Goal: Check status

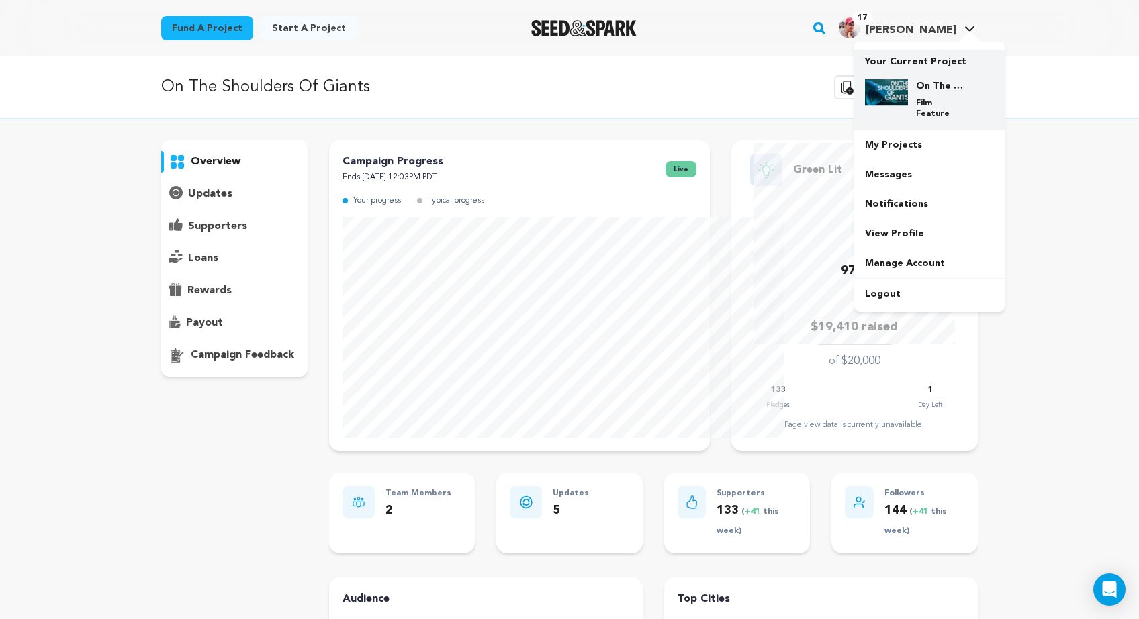
click at [908, 106] on img at bounding box center [886, 92] width 43 height 27
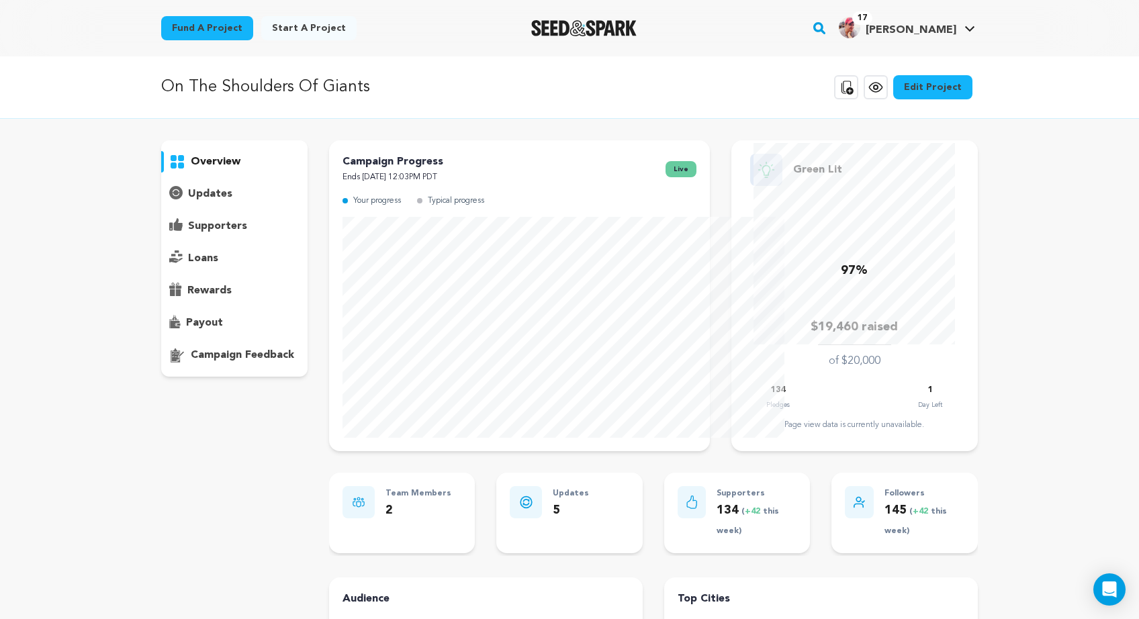
click at [188, 234] on p "supporters" at bounding box center [217, 226] width 59 height 16
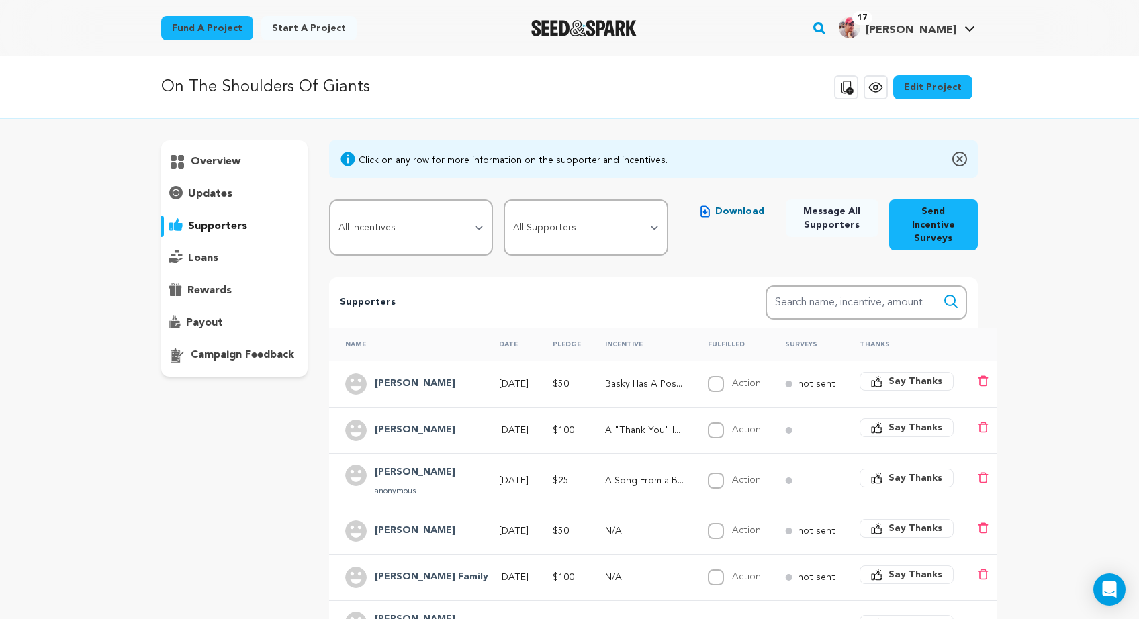
drag, startPoint x: 143, startPoint y: 163, endPoint x: 140, endPoint y: 176, distance: 13.2
click at [161, 173] on div "overview" at bounding box center [234, 161] width 146 height 21
